Goal: Find specific page/section: Find specific page/section

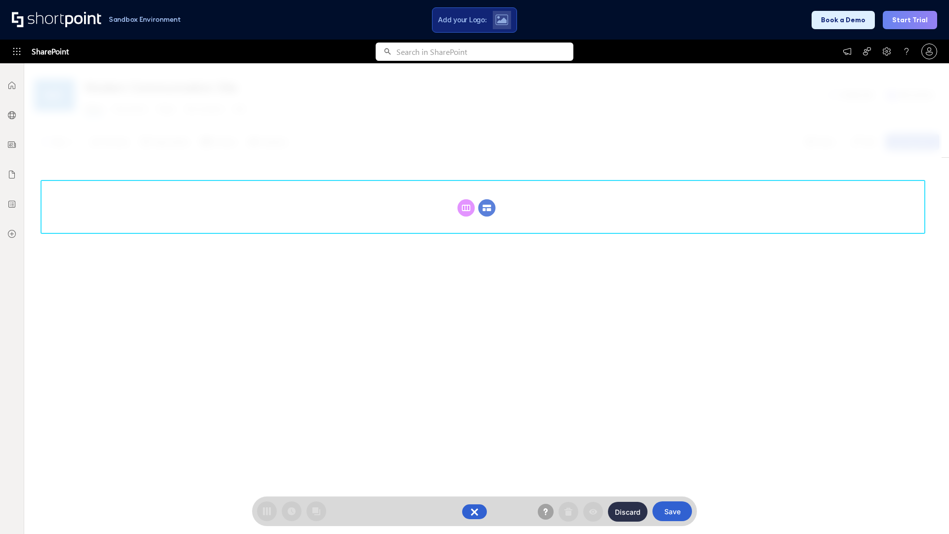
click at [487, 208] on circle at bounding box center [487, 207] width 17 height 17
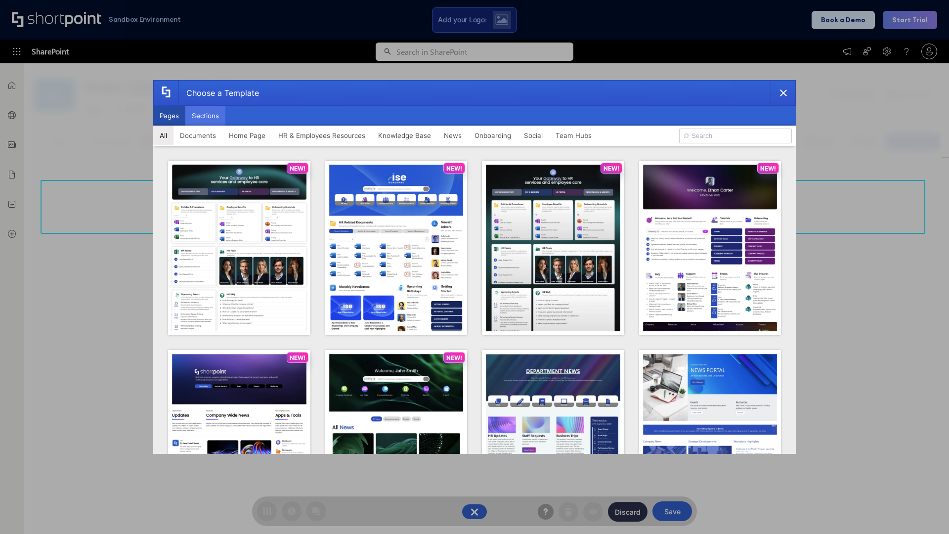
click at [205, 116] on button "Sections" at bounding box center [205, 116] width 40 height 20
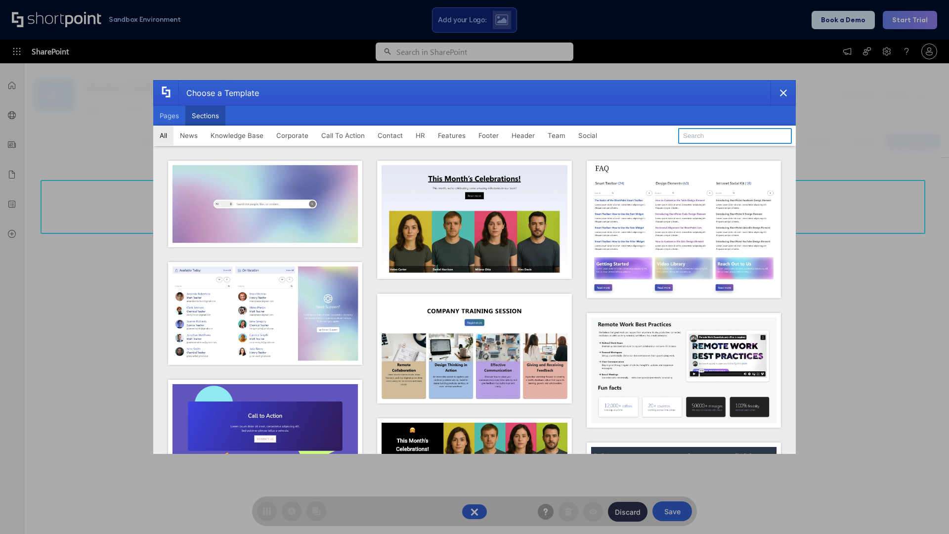
type input "Footer 7"
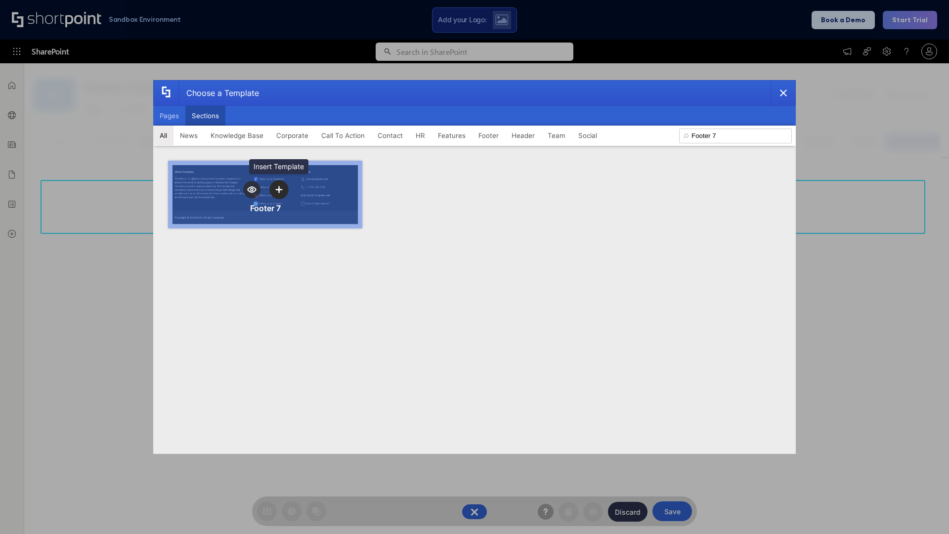
click at [279, 189] on icon "template selector" at bounding box center [278, 189] width 7 height 7
